Goal: Check status: Check status

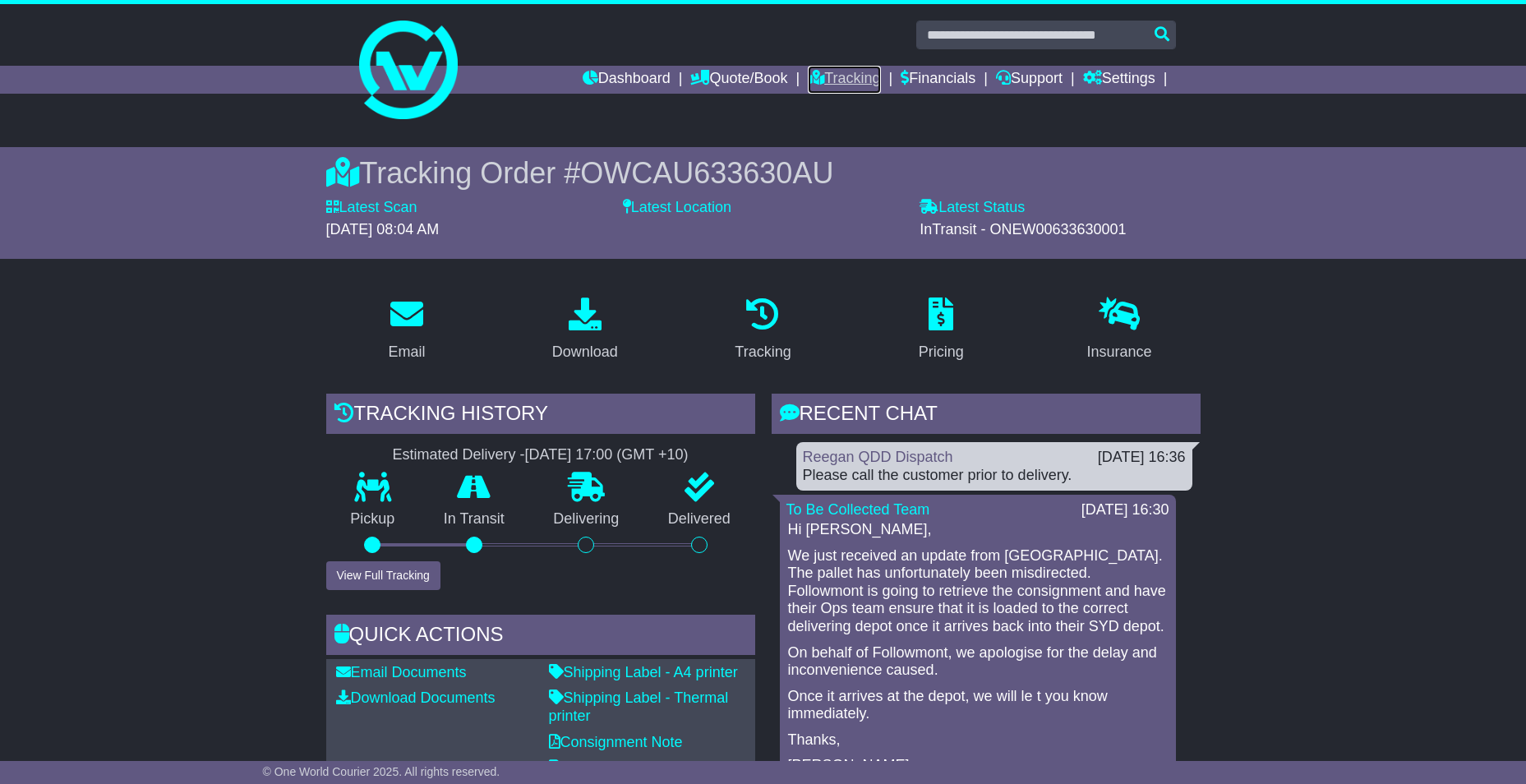
click at [826, 88] on link "Tracking" at bounding box center [844, 80] width 73 height 28
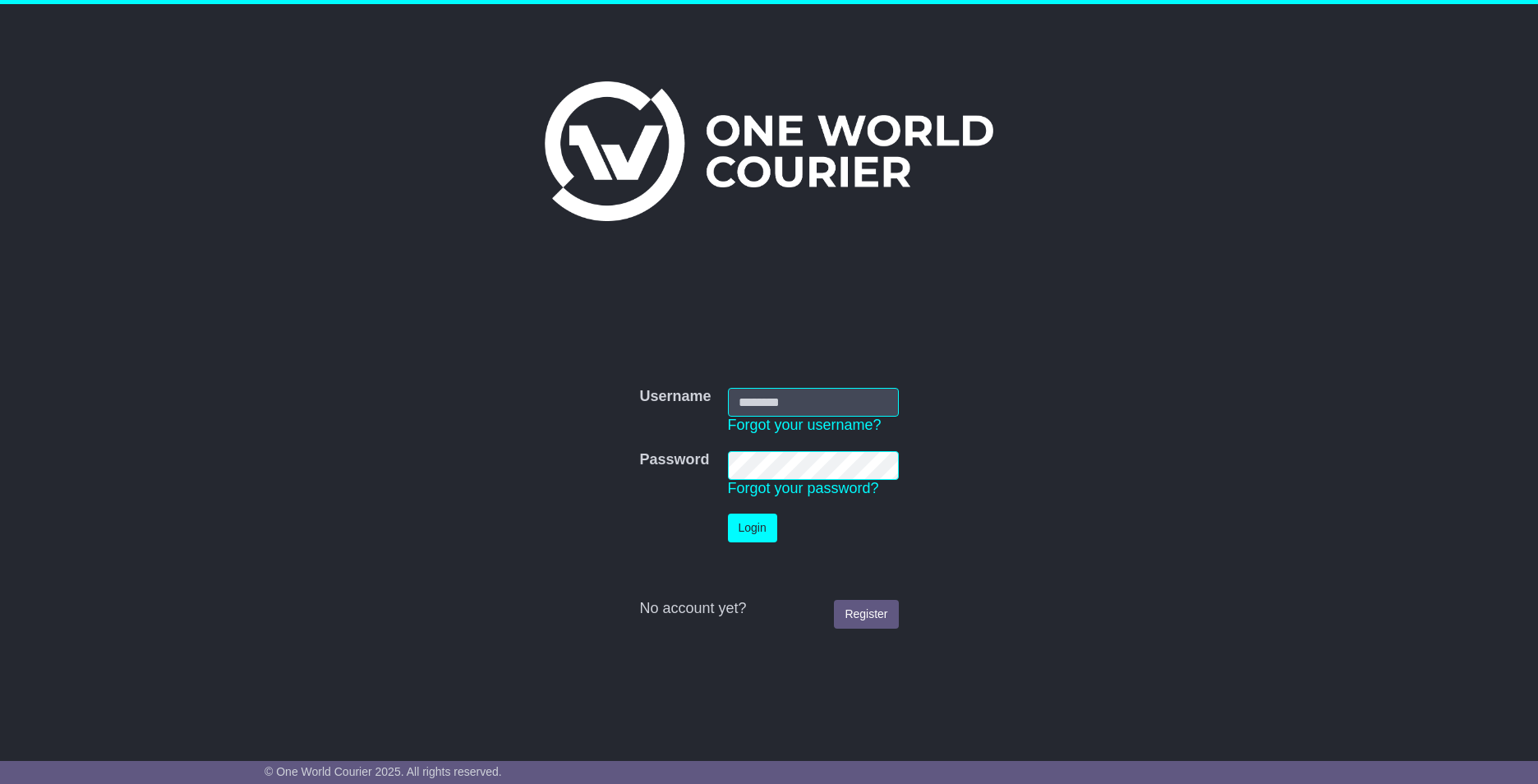
type input "**********"
click at [753, 525] on button "Login" at bounding box center [753, 527] width 49 height 29
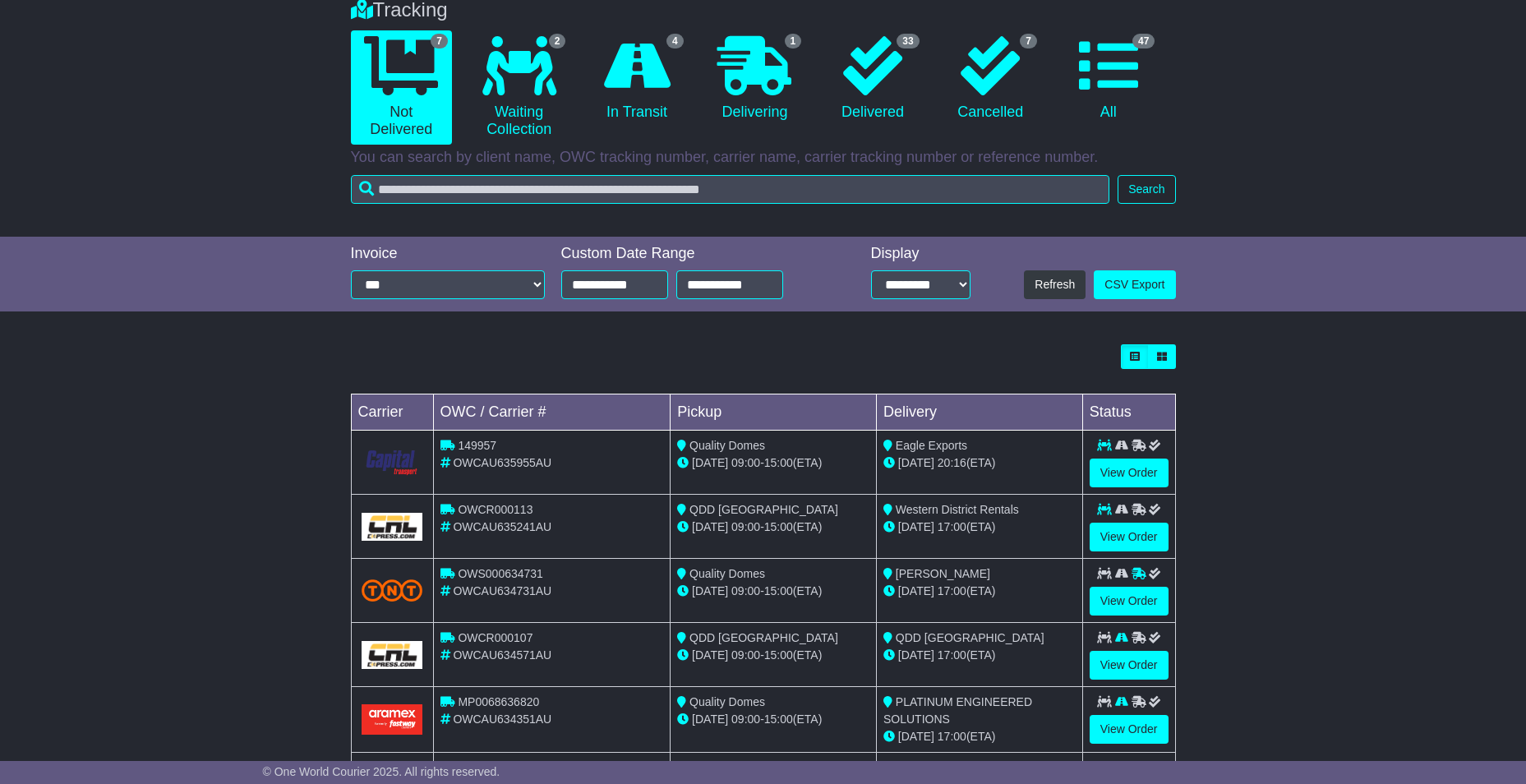
scroll to position [296, 0]
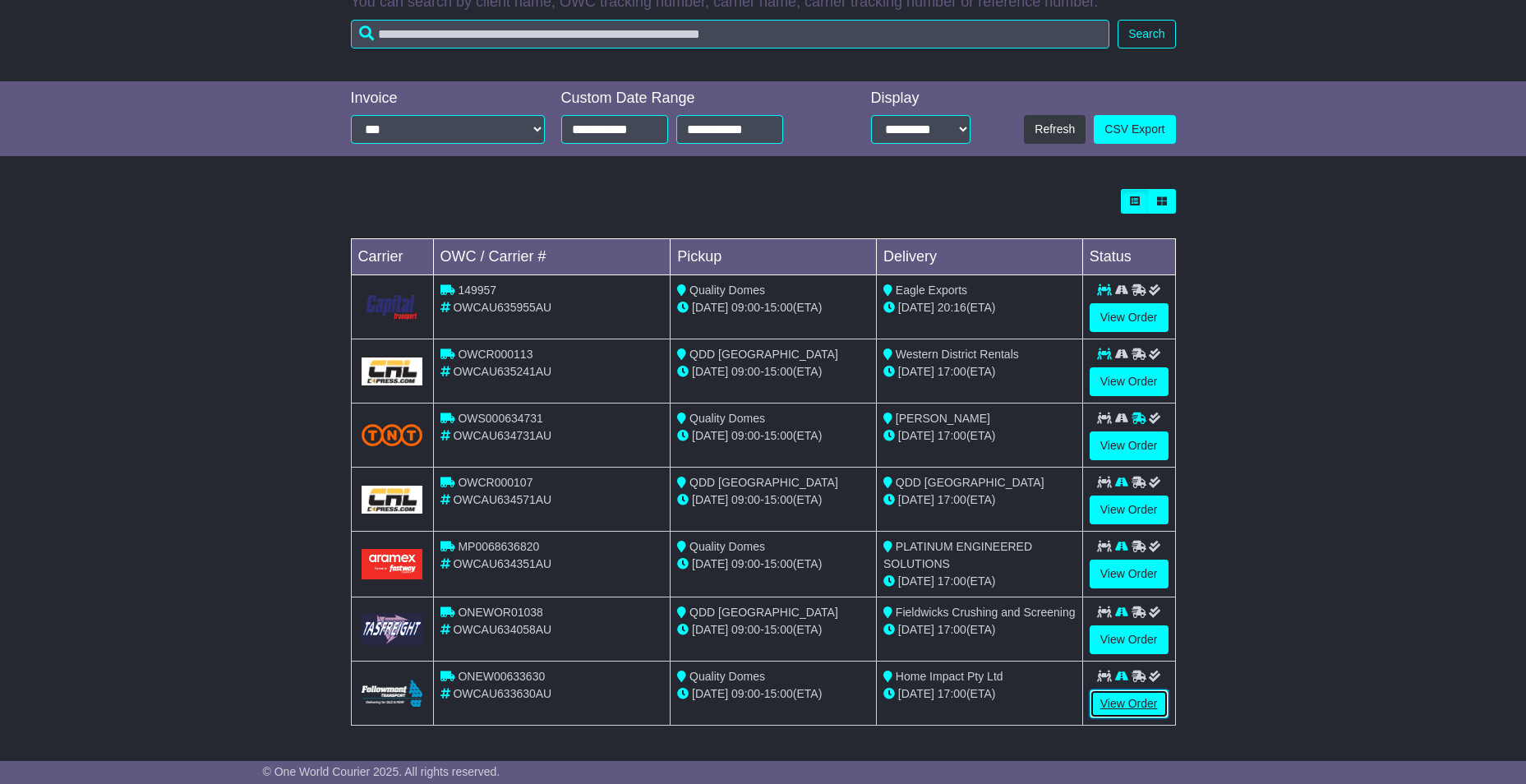
click at [1114, 697] on link "View Order" at bounding box center [1129, 703] width 79 height 29
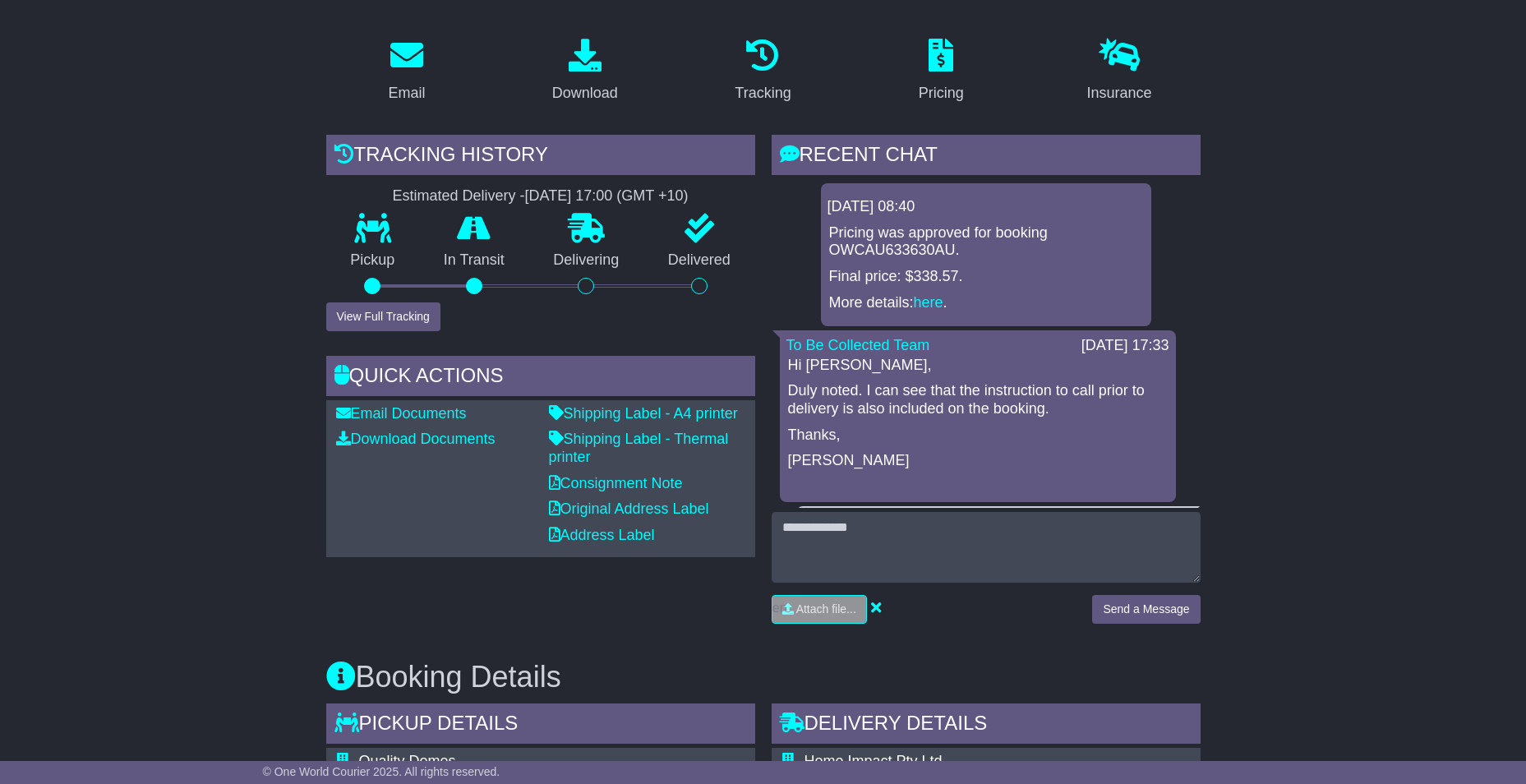
scroll to position [247, 0]
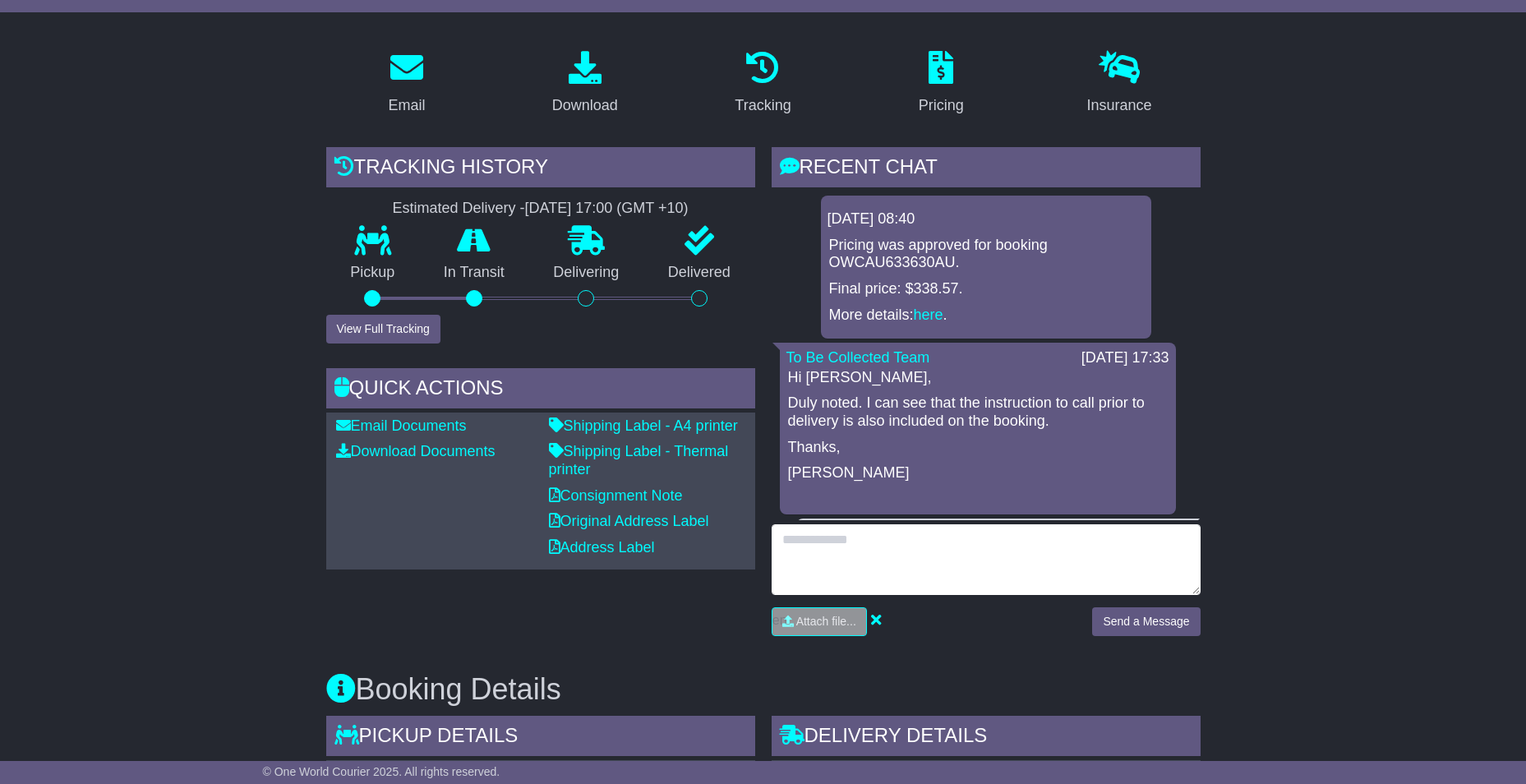
click at [903, 544] on textarea at bounding box center [986, 560] width 429 height 71
click at [1101, 549] on textarea "**********" at bounding box center [986, 560] width 429 height 71
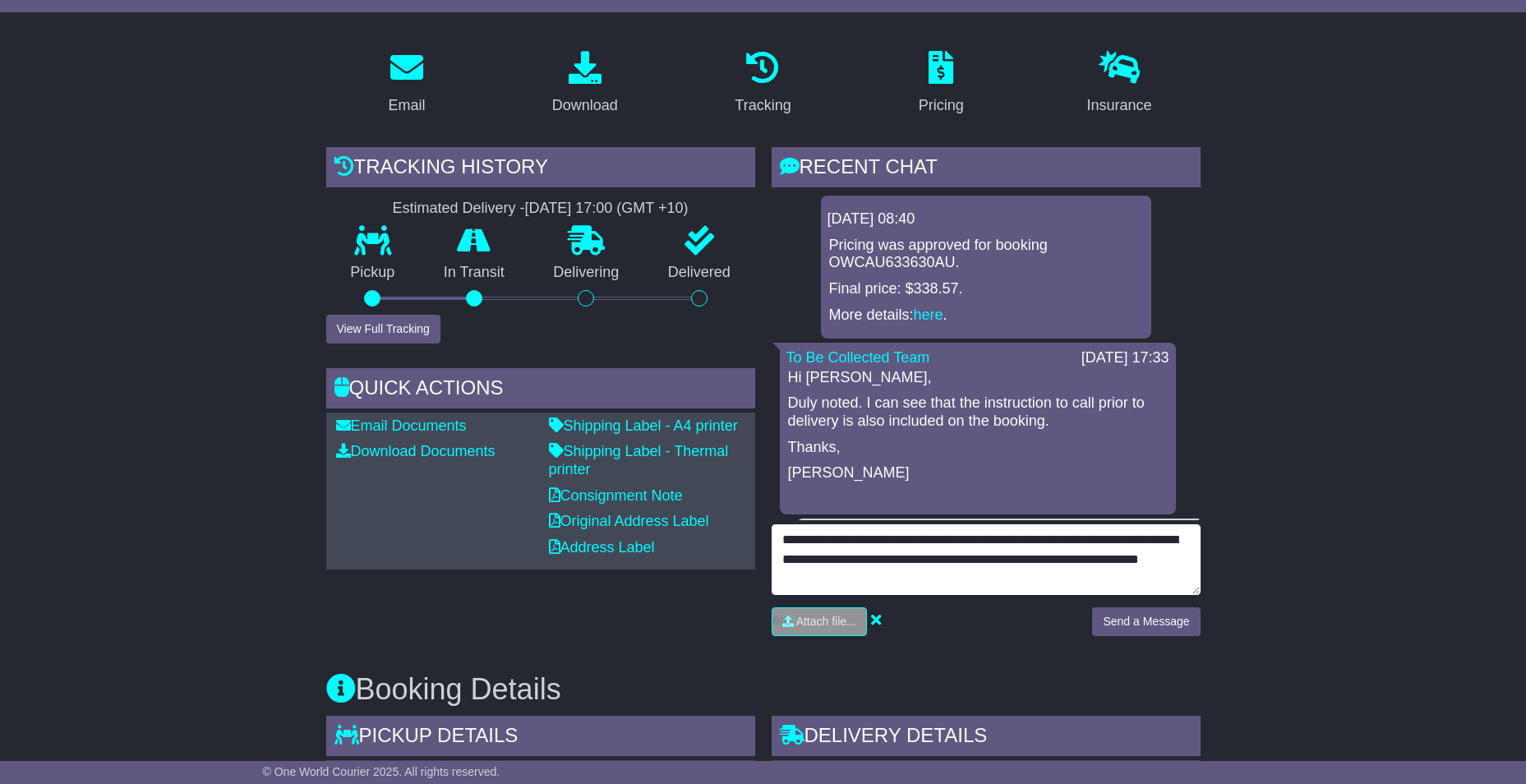
type textarea "**********"
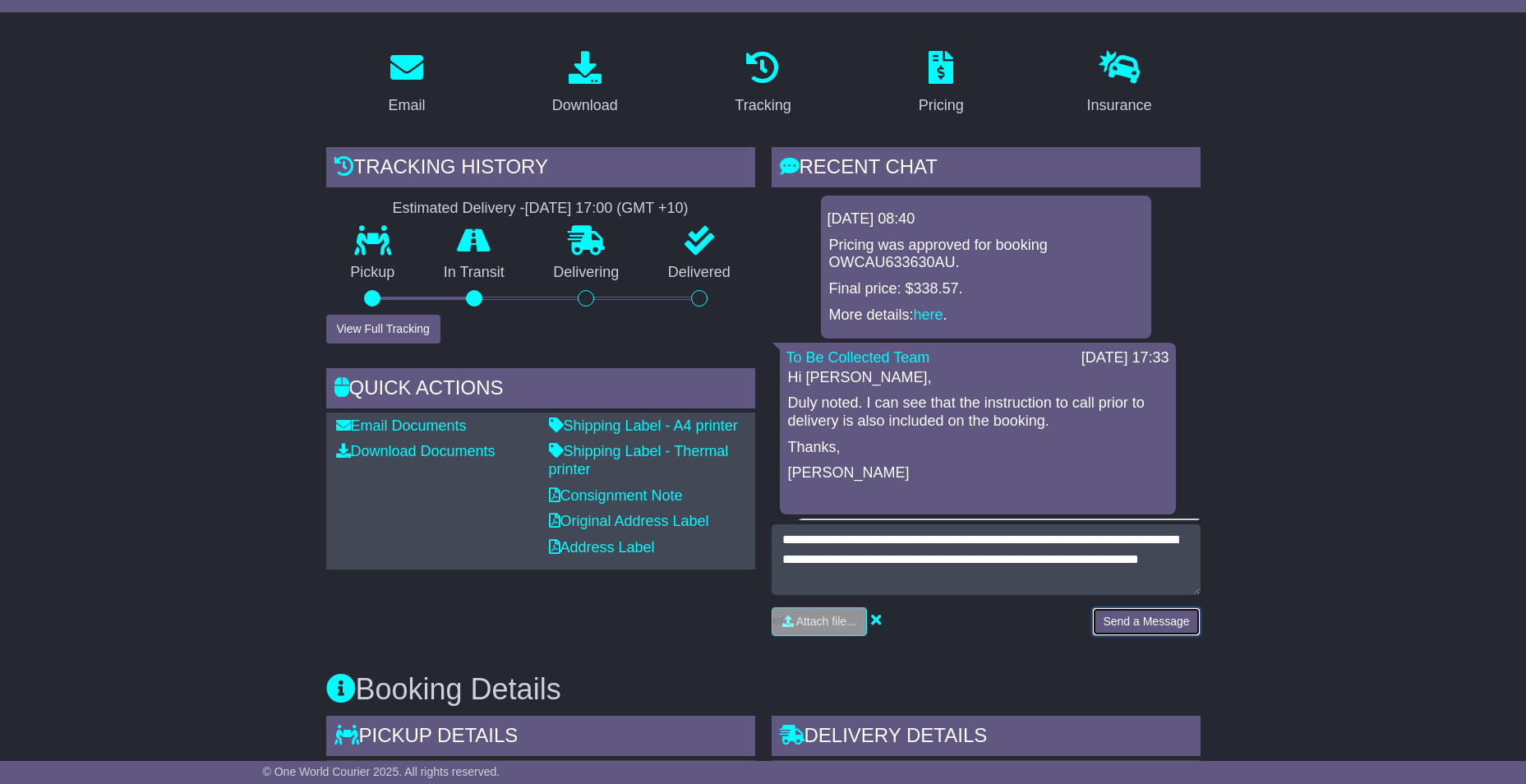
click at [1149, 621] on button "Send a Message" at bounding box center [1146, 621] width 108 height 29
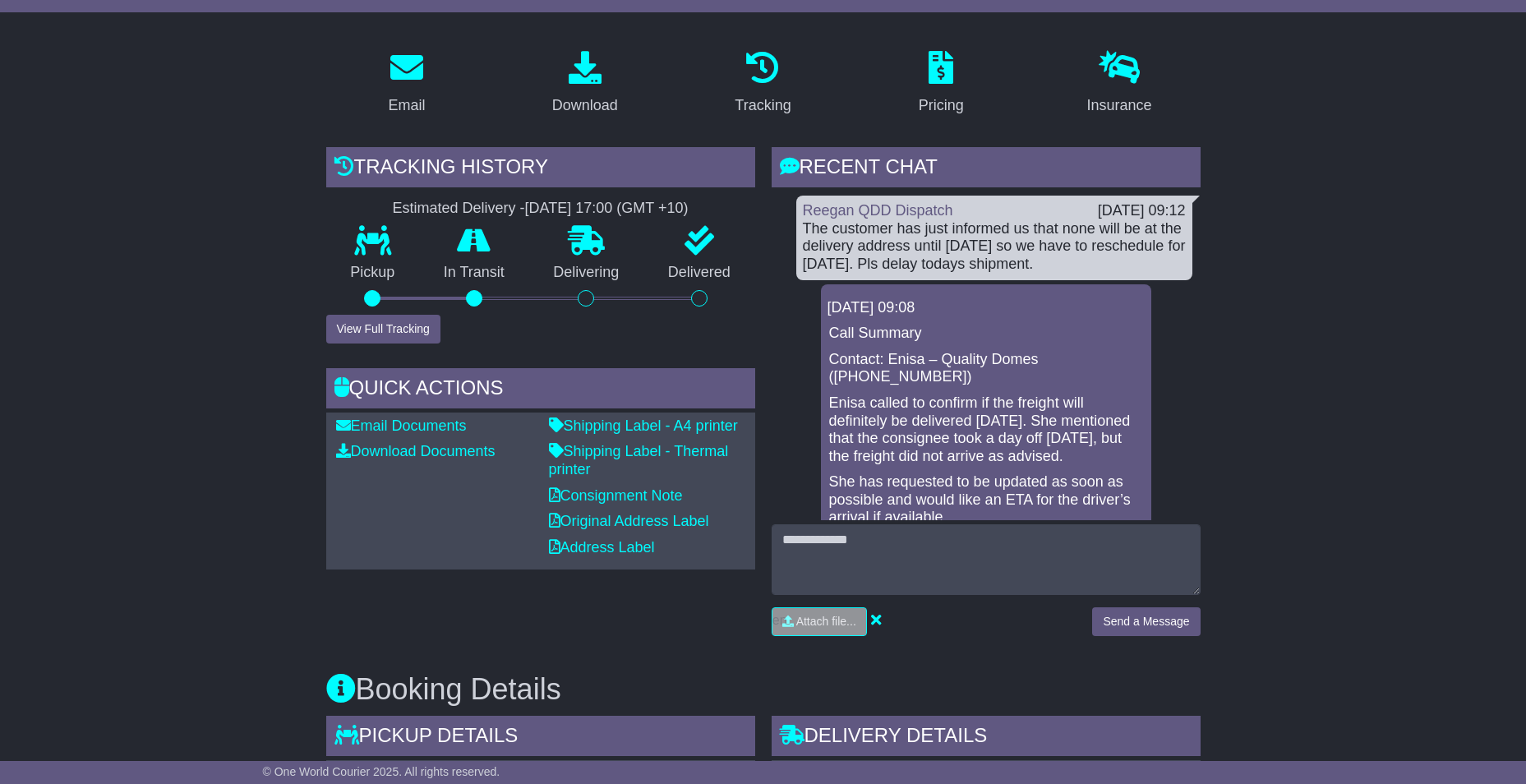
drag, startPoint x: 1231, startPoint y: 441, endPoint x: 1278, endPoint y: 354, distance: 98.9
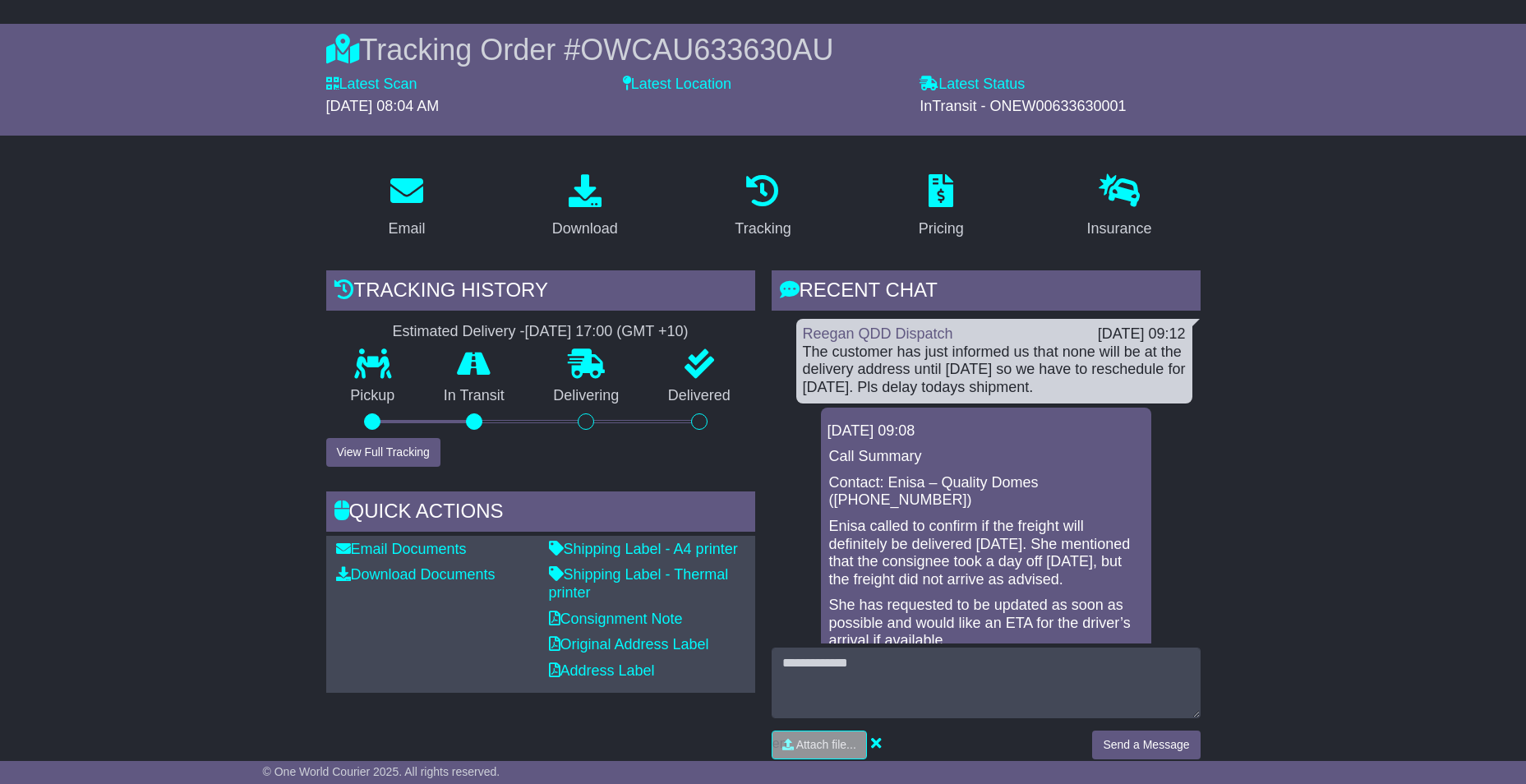
scroll to position [0, 0]
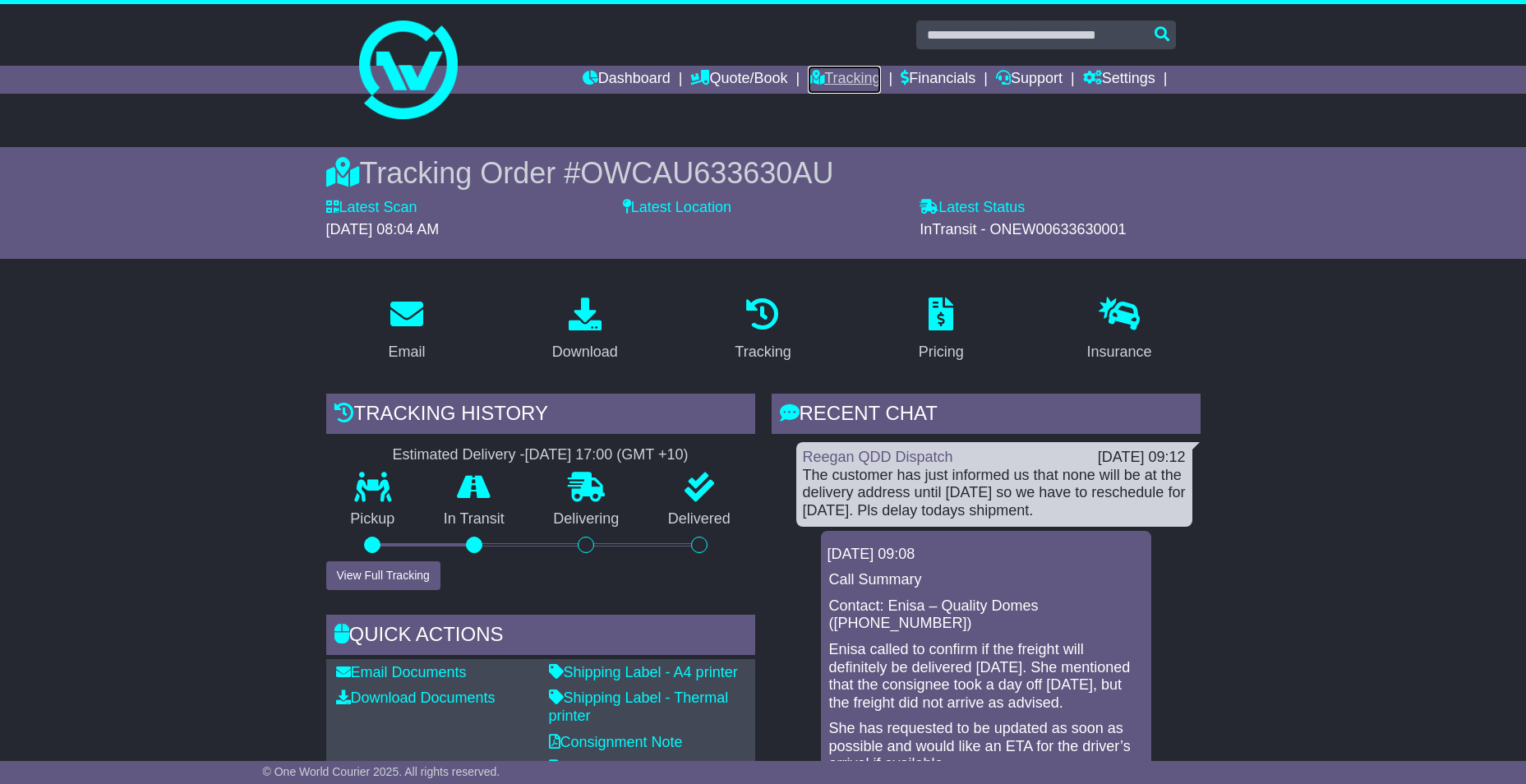
click at [847, 75] on link "Tracking" at bounding box center [844, 80] width 73 height 28
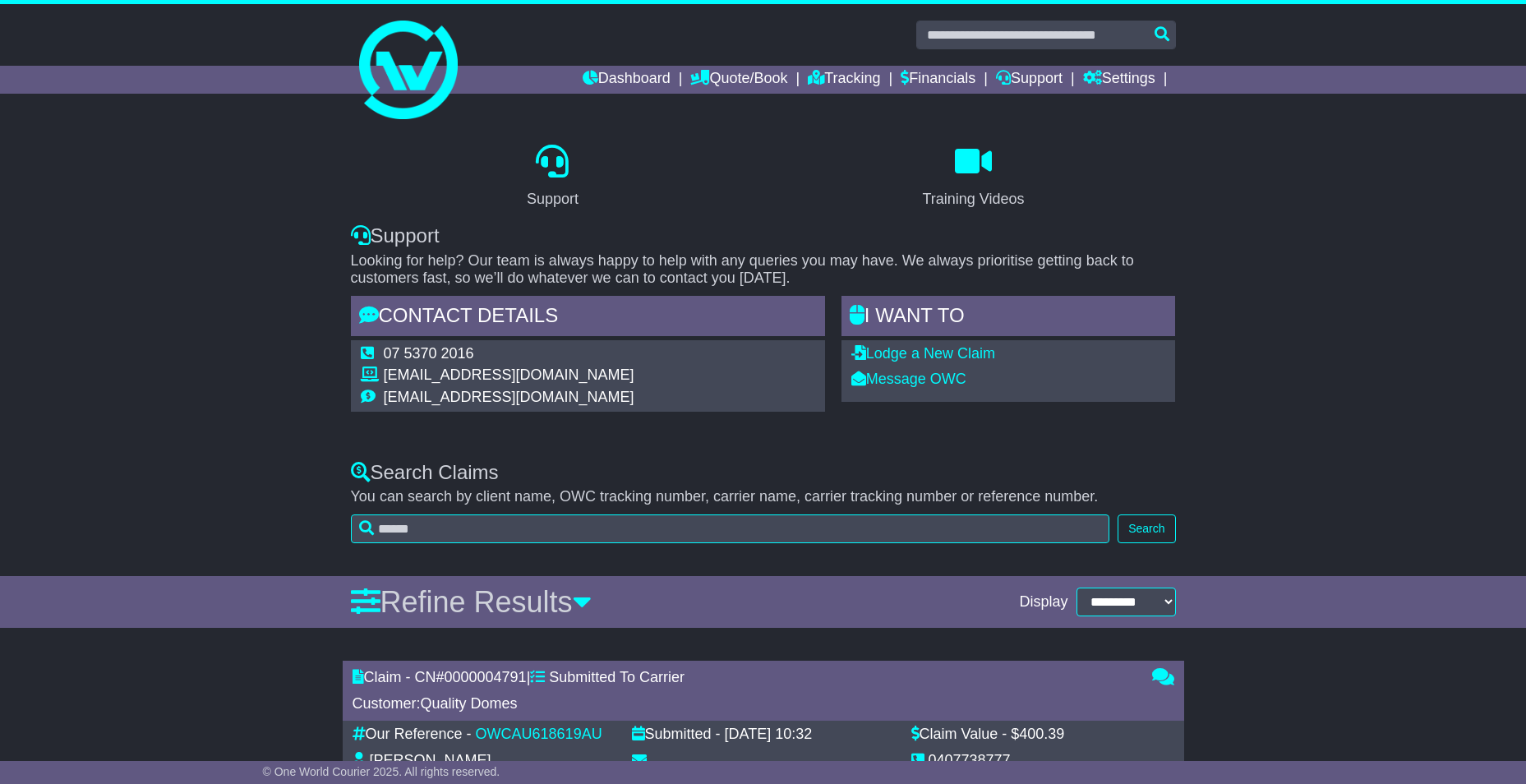
click at [431, 355] on td "07 5370 2016" at bounding box center [509, 356] width 251 height 22
copy td "5370"
click at [453, 352] on td "07 5370 2016" at bounding box center [509, 356] width 251 height 22
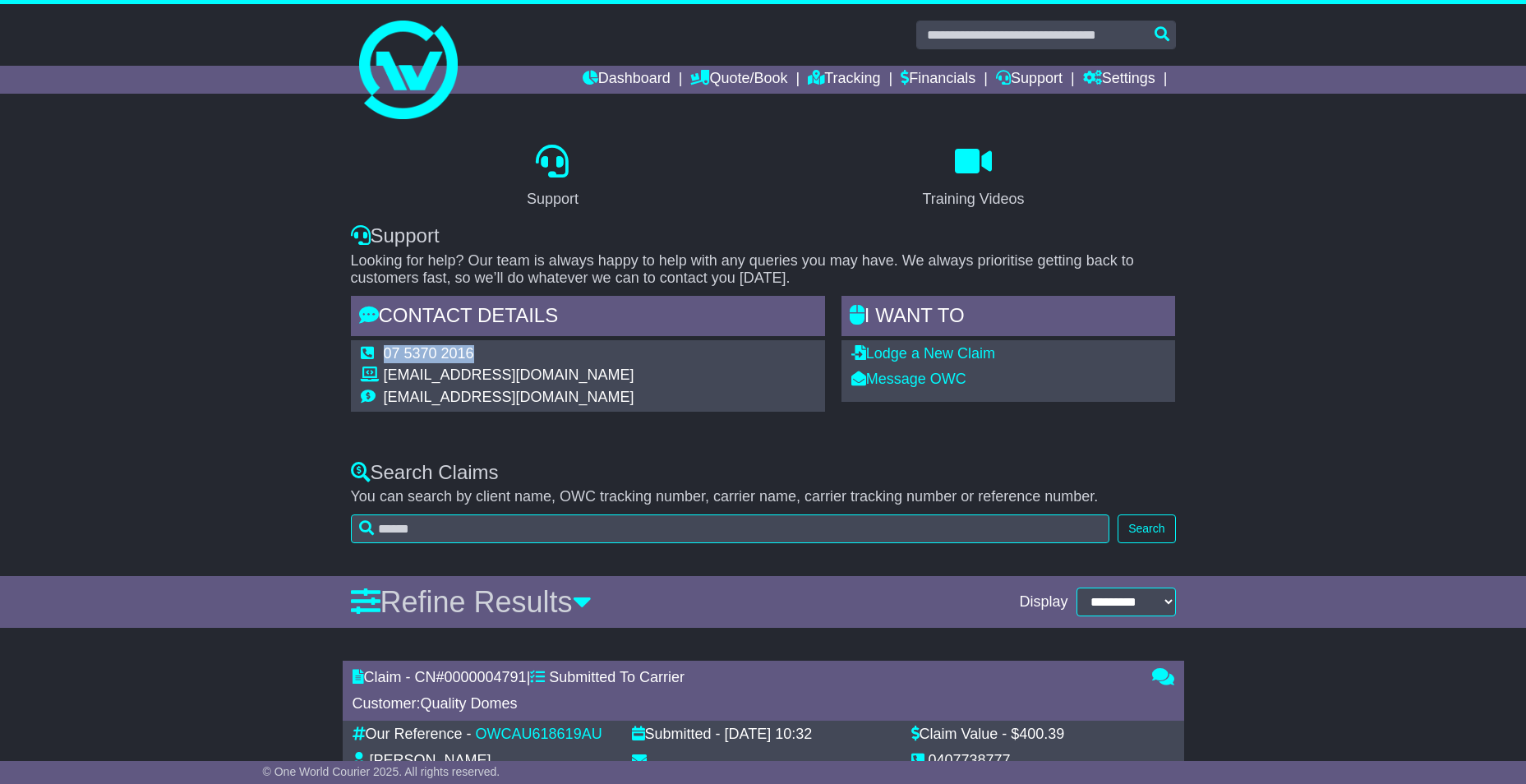
click at [453, 352] on td "07 5370 2016" at bounding box center [509, 356] width 251 height 22
copy tbody "07 5370 2016"
click at [836, 74] on link "Tracking" at bounding box center [844, 80] width 73 height 28
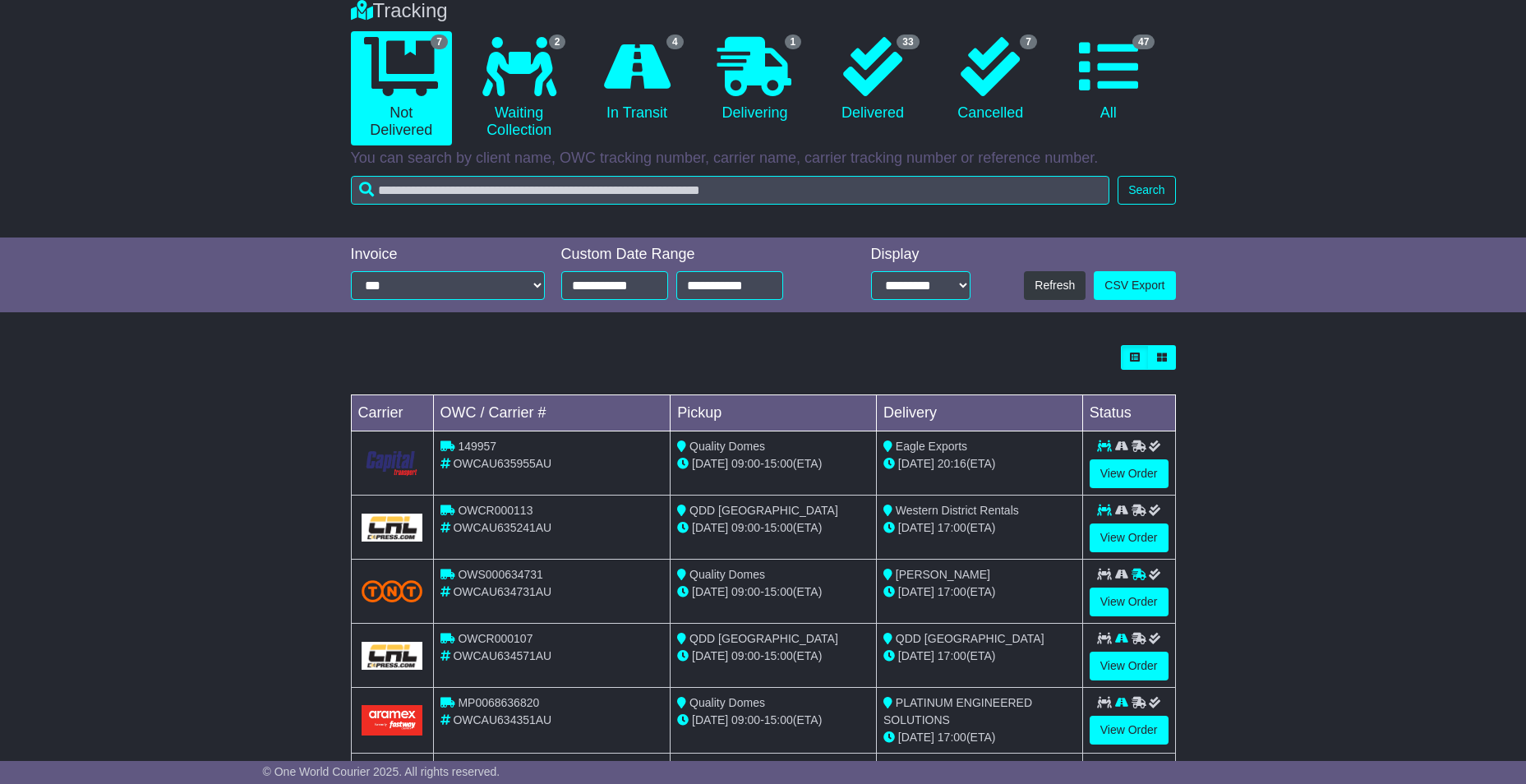
scroll to position [296, 0]
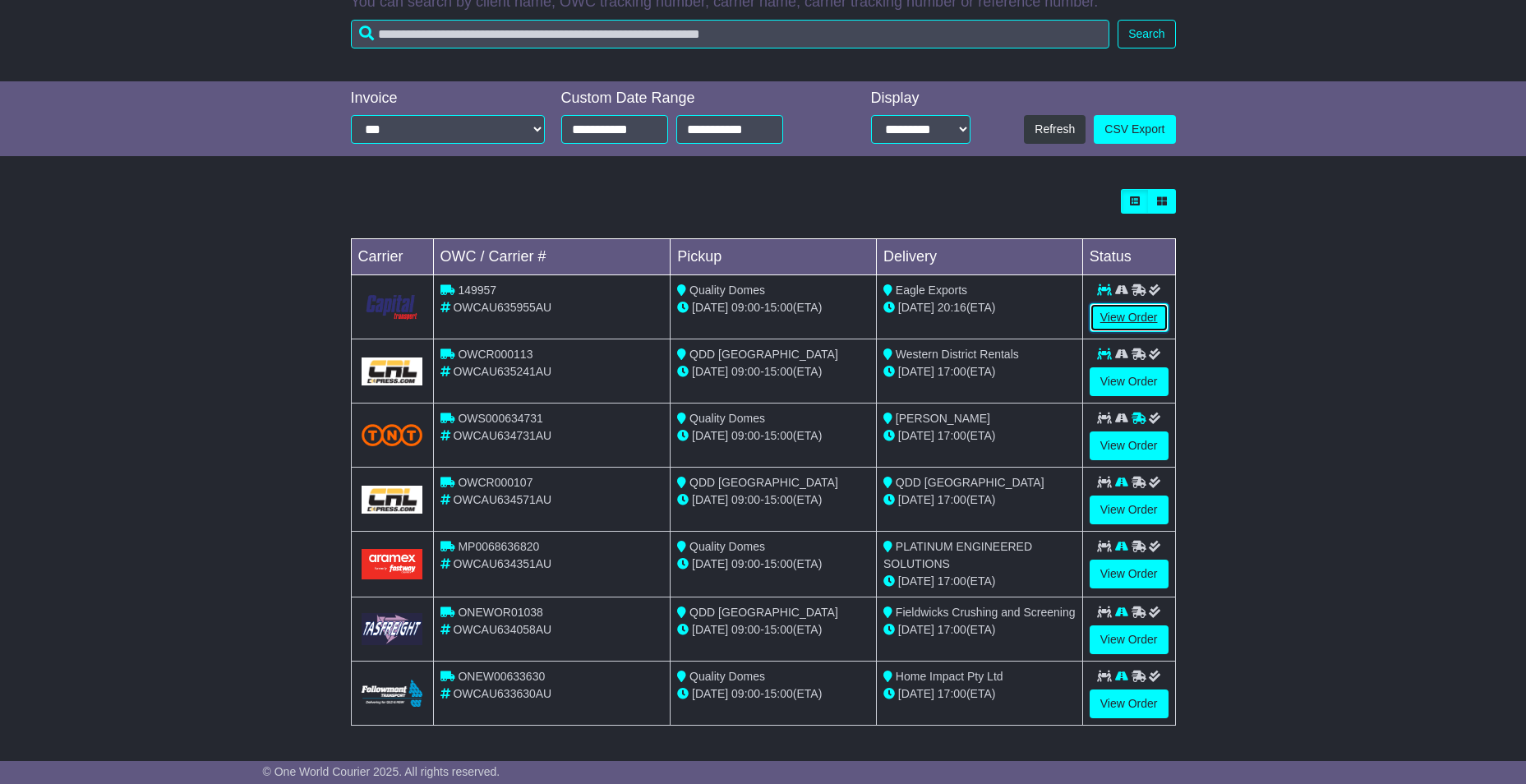
click at [1126, 312] on link "View Order" at bounding box center [1129, 317] width 79 height 29
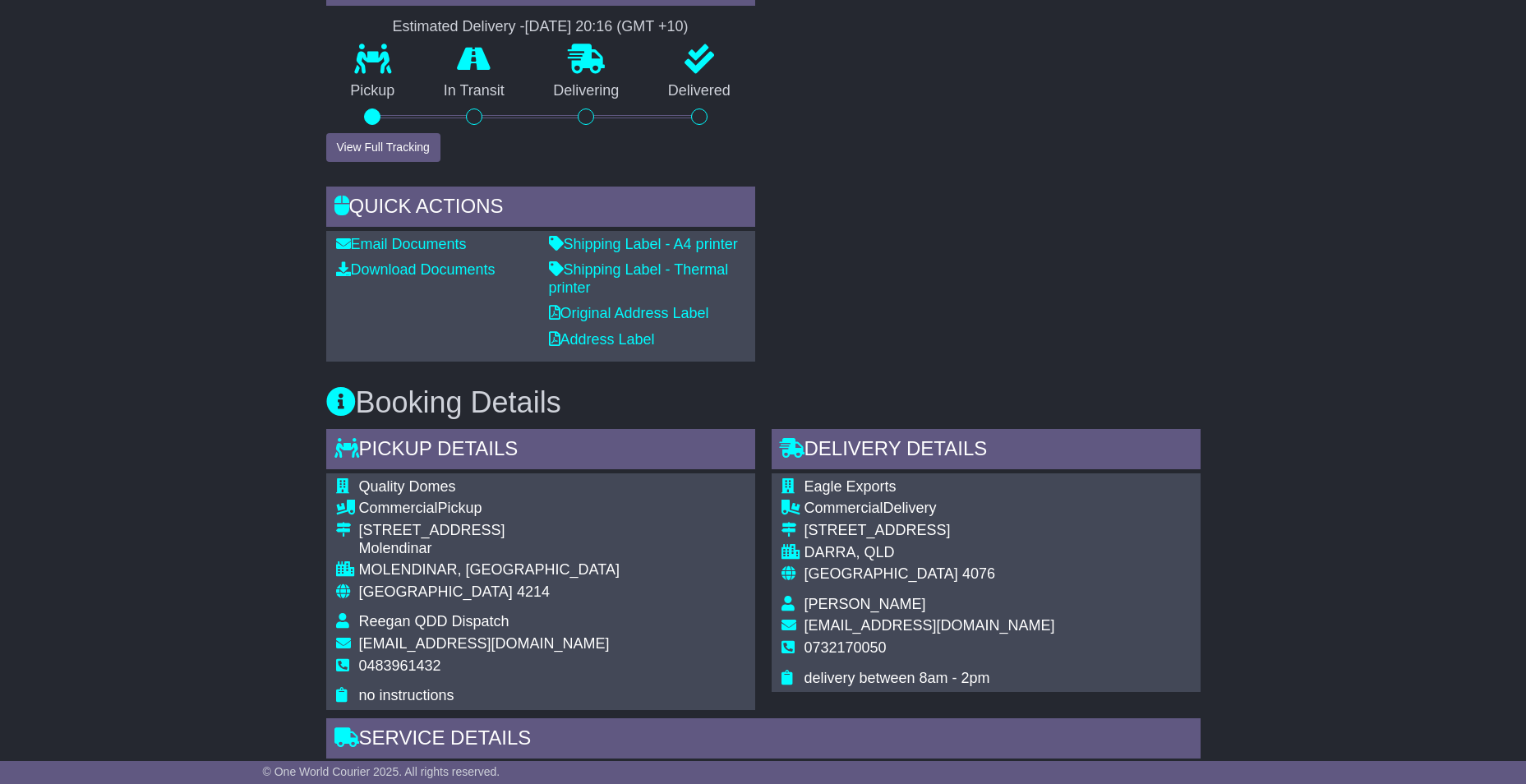
scroll to position [657, 0]
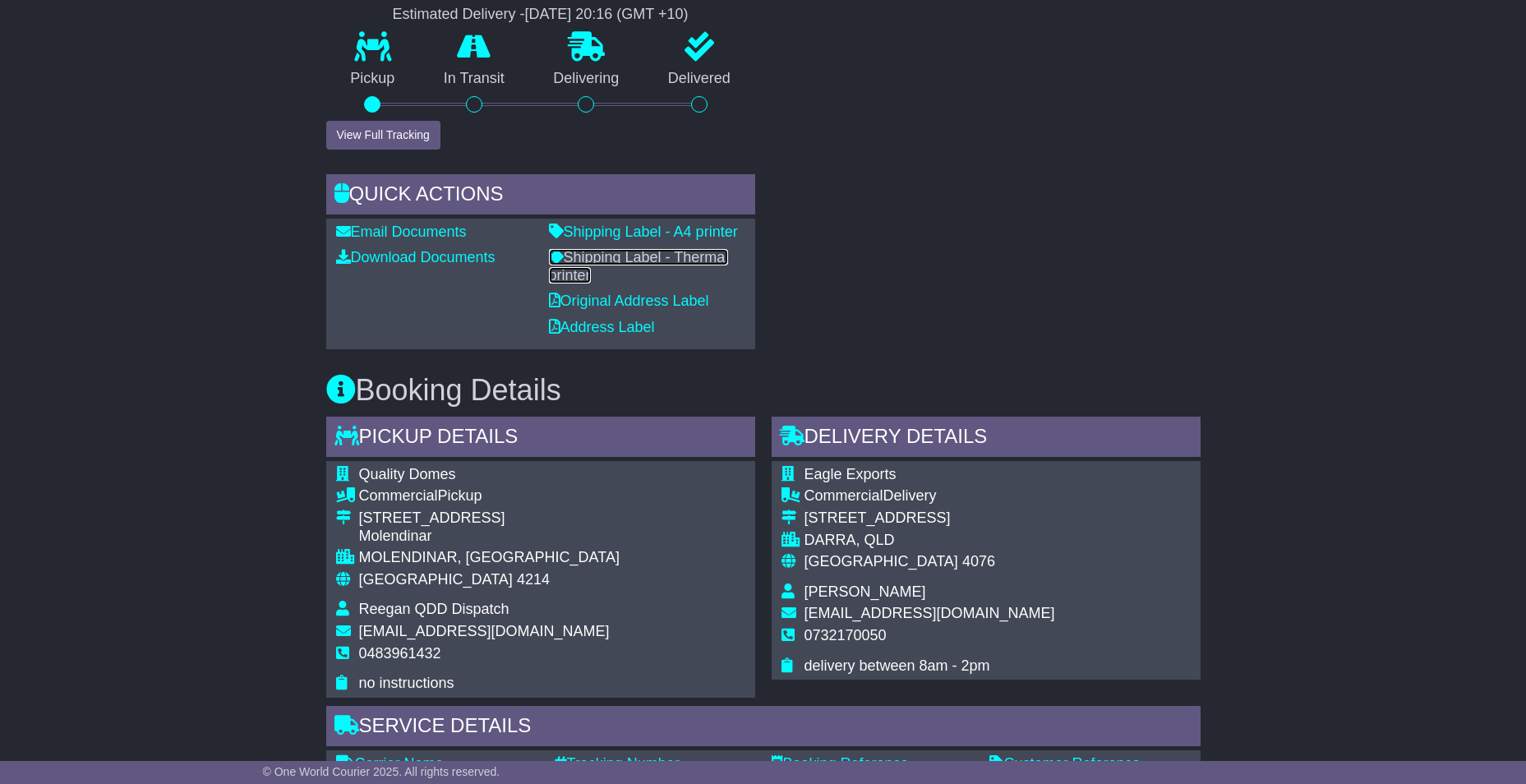
click at [645, 253] on link "Shipping Label - Thermal printer" at bounding box center [638, 265] width 180 height 34
click at [650, 233] on link "Shipping Label - A4 printer" at bounding box center [643, 232] width 189 height 17
click at [882, 261] on div "RECENT CHAT Loading... No messages Attach file..." at bounding box center [986, 43] width 445 height 613
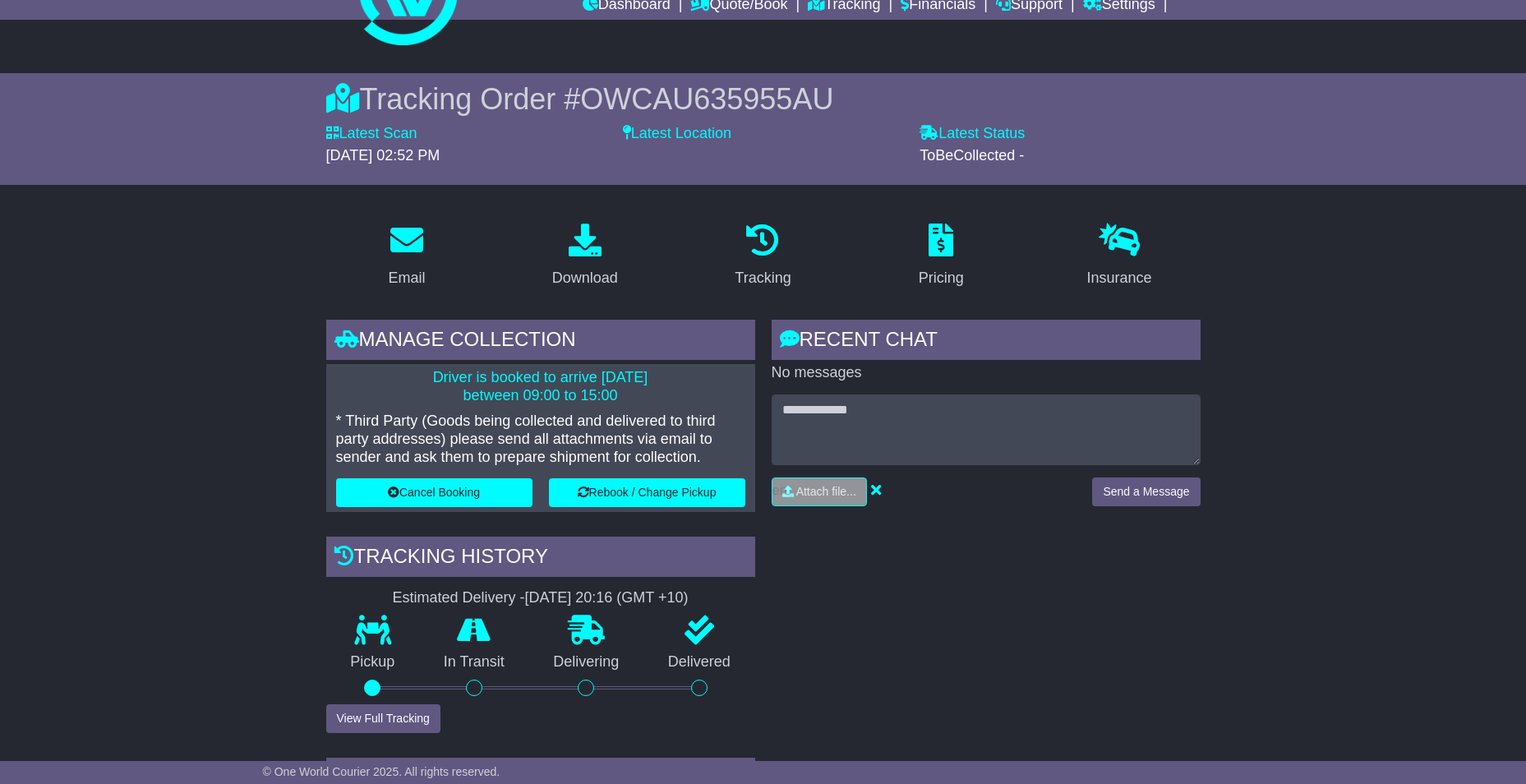
scroll to position [0, 0]
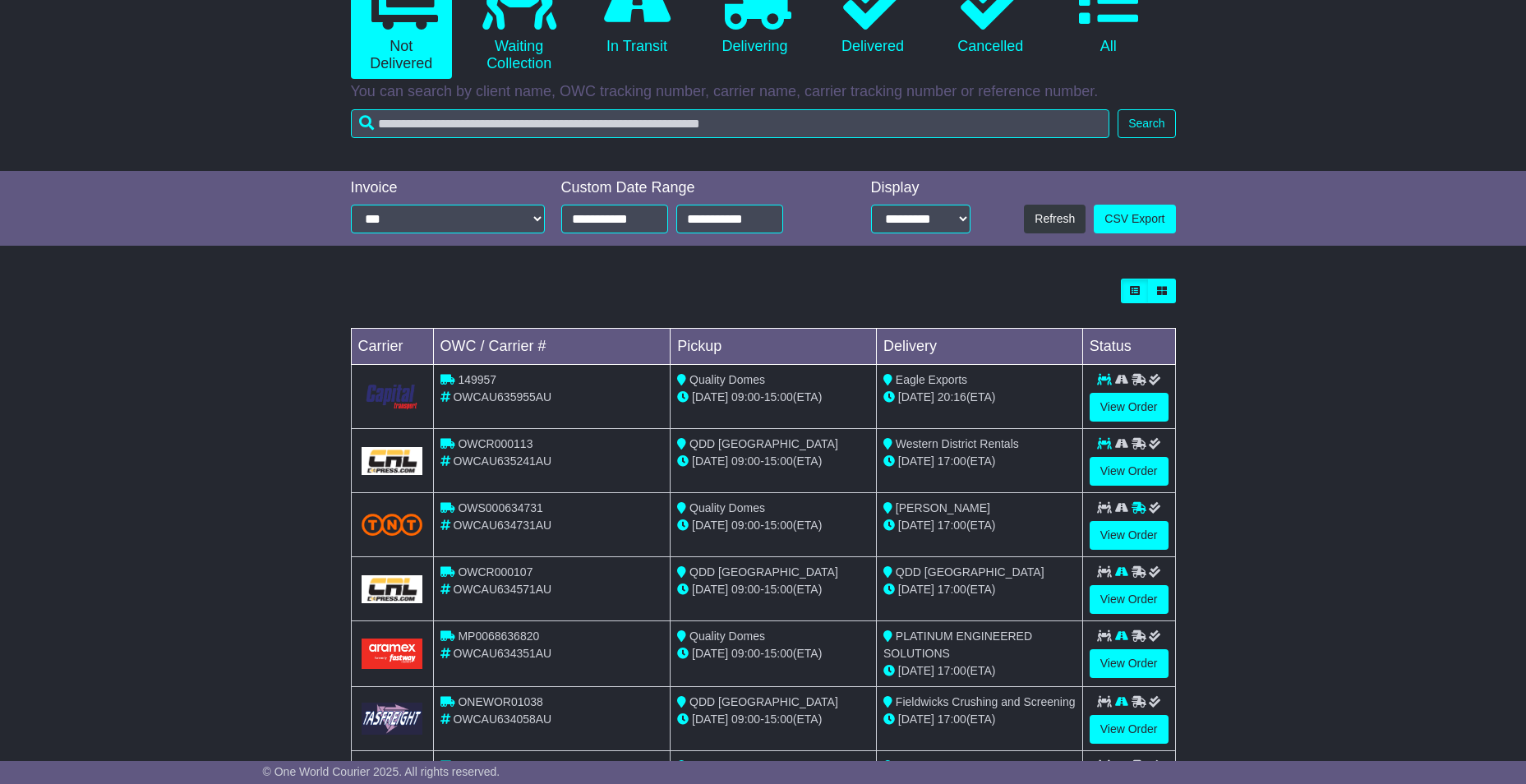
scroll to position [247, 0]
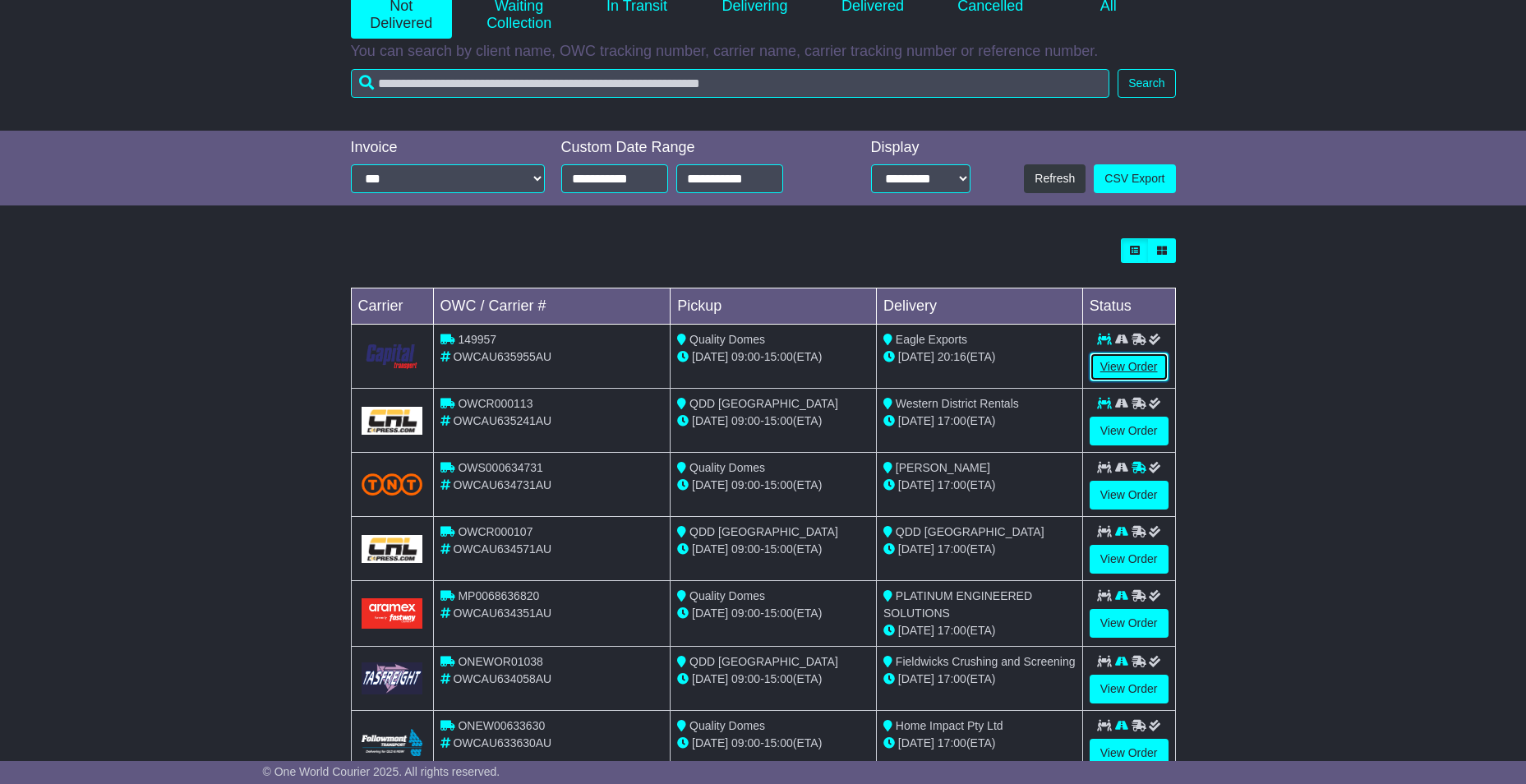
click at [1138, 372] on link "View Order" at bounding box center [1129, 366] width 79 height 29
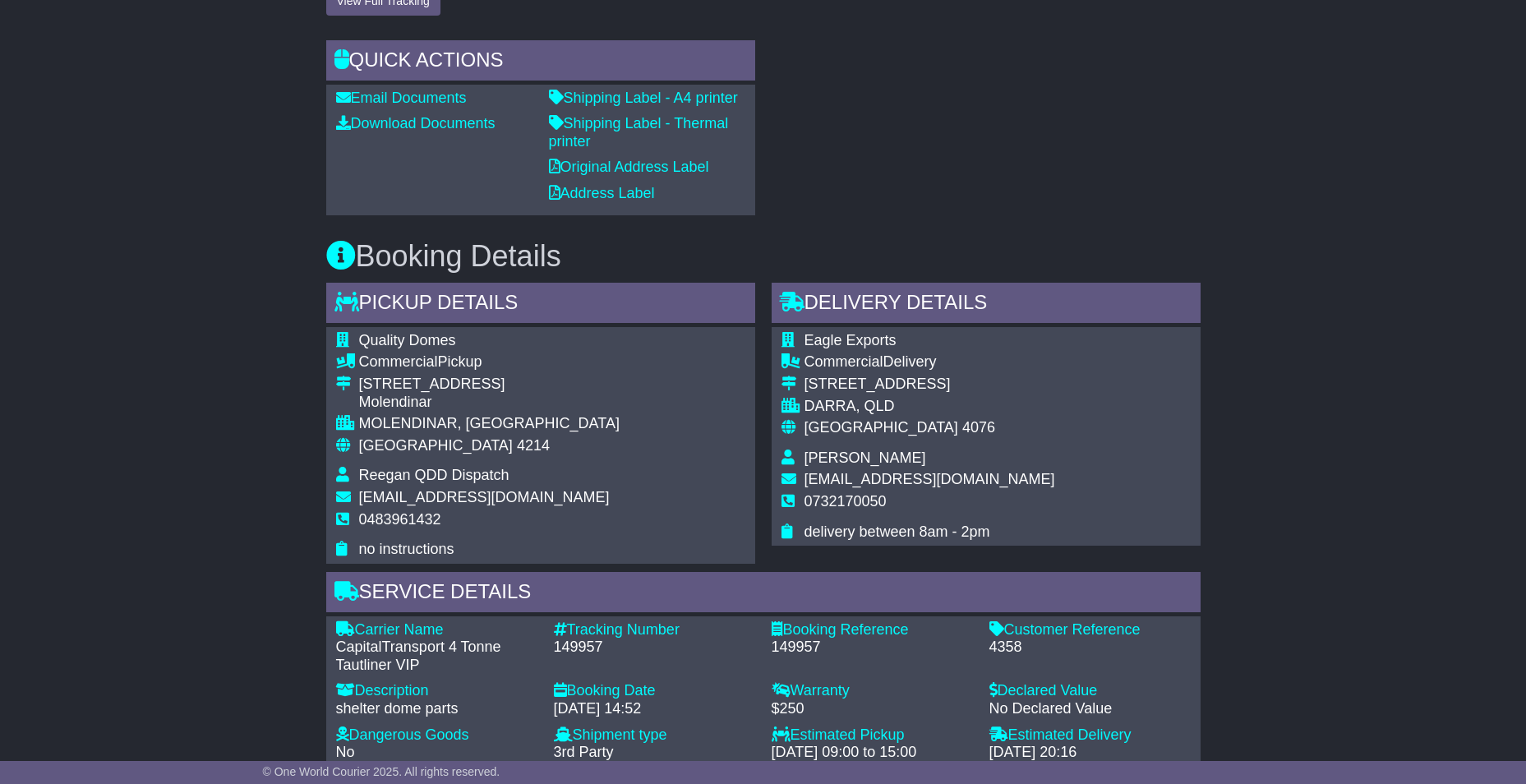
scroll to position [986, 0]
